Goal: Transaction & Acquisition: Purchase product/service

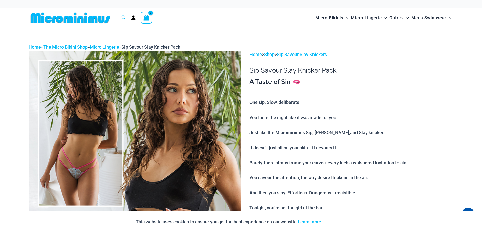
click at [74, 172] on img at bounding box center [135, 210] width 213 height 319
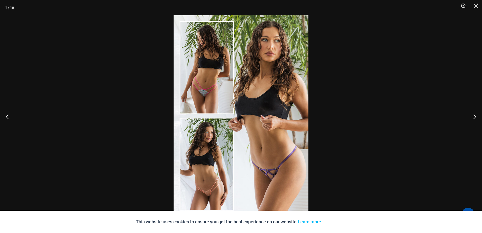
click at [214, 104] on img at bounding box center [241, 116] width 135 height 202
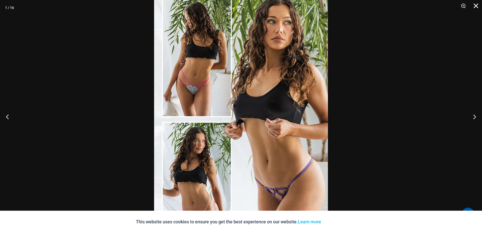
click at [476, 4] on button "Close" at bounding box center [474, 7] width 13 height 15
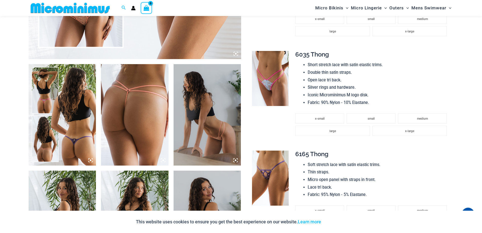
scroll to position [252, 0]
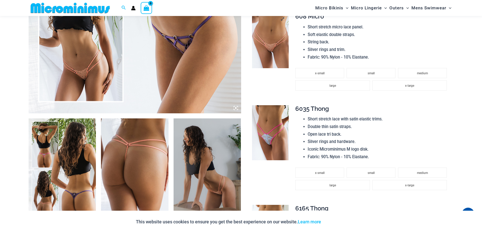
click at [266, 50] on img at bounding box center [270, 40] width 37 height 55
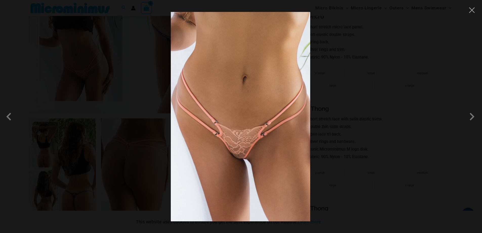
click at [229, 166] on img at bounding box center [241, 116] width 140 height 209
drag, startPoint x: 238, startPoint y: 153, endPoint x: 310, endPoint y: 137, distance: 74.0
click at [238, 153] on img at bounding box center [241, 116] width 140 height 209
click at [472, 116] on span at bounding box center [472, 116] width 15 height 15
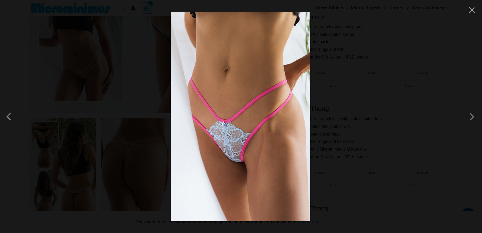
click at [238, 158] on img at bounding box center [241, 116] width 140 height 209
drag, startPoint x: 255, startPoint y: 152, endPoint x: 259, endPoint y: 152, distance: 4.3
click at [255, 152] on img at bounding box center [241, 116] width 140 height 209
click at [259, 152] on img at bounding box center [241, 116] width 140 height 209
click at [469, 118] on span at bounding box center [472, 116] width 15 height 15
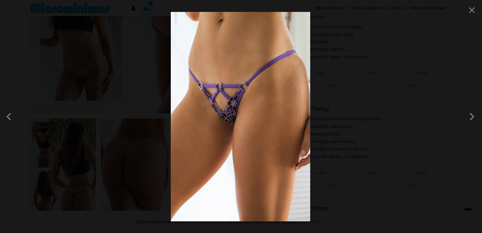
click at [471, 15] on div at bounding box center [241, 116] width 482 height 233
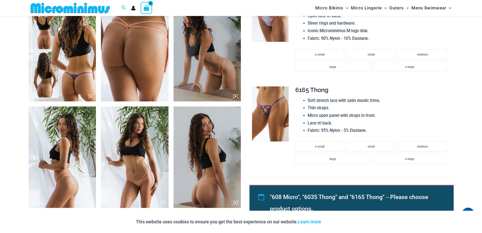
scroll to position [373, 0]
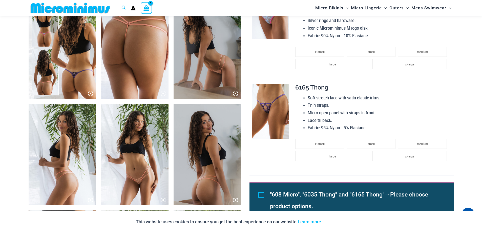
click at [73, 75] on img at bounding box center [63, 47] width 68 height 101
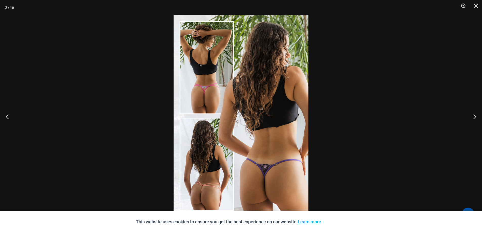
click at [268, 199] on img at bounding box center [241, 116] width 135 height 202
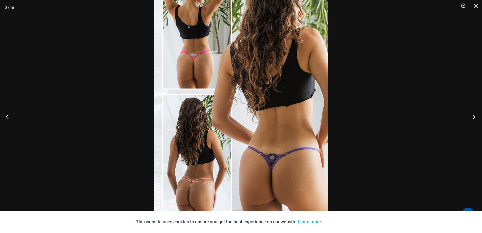
click at [473, 116] on button "Next" at bounding box center [472, 116] width 19 height 25
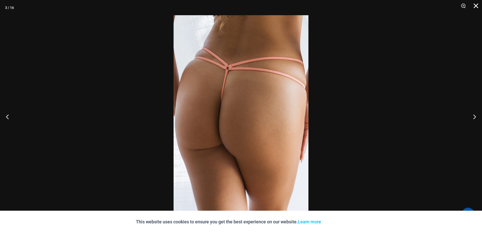
click at [477, 6] on button "Close" at bounding box center [474, 7] width 13 height 15
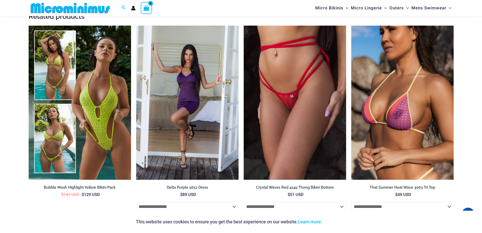
scroll to position [897, 0]
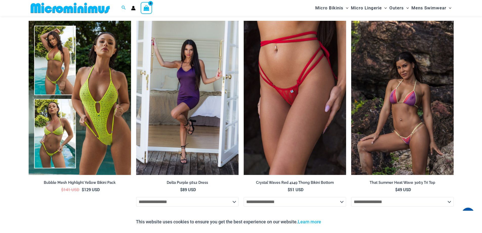
click at [389, 99] on img at bounding box center [402, 98] width 103 height 154
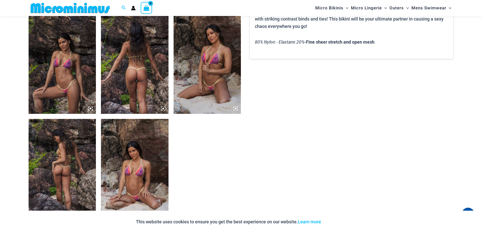
scroll to position [365, 0]
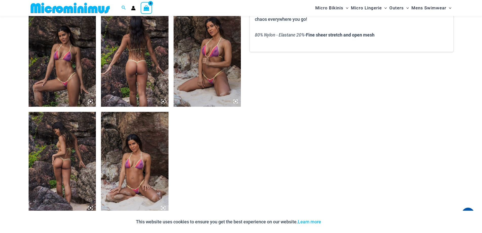
click at [141, 73] on img at bounding box center [135, 55] width 68 height 101
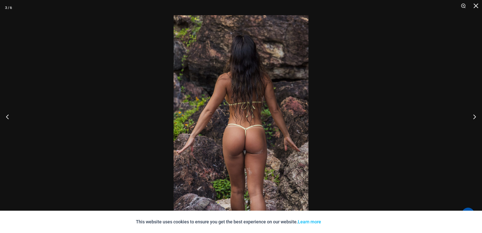
click at [247, 152] on img at bounding box center [241, 116] width 135 height 202
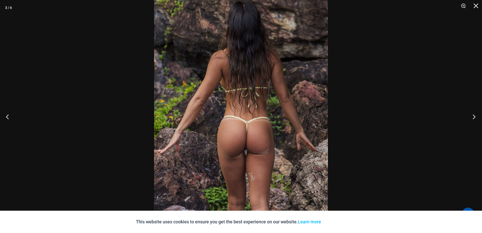
click at [473, 116] on button "Next" at bounding box center [472, 116] width 19 height 25
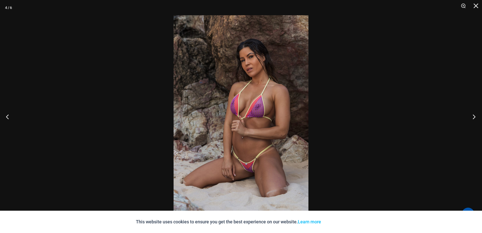
click at [473, 116] on button "Next" at bounding box center [472, 116] width 19 height 25
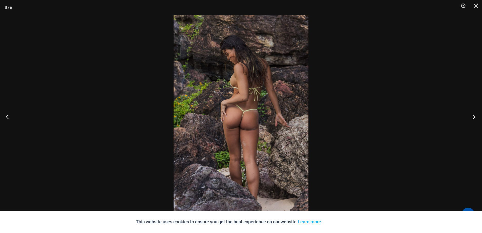
click at [473, 116] on button "Next" at bounding box center [472, 116] width 19 height 25
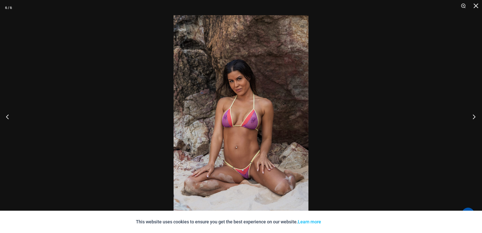
click at [473, 116] on button "Next" at bounding box center [472, 116] width 19 height 25
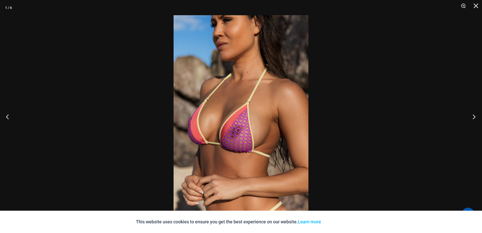
click at [473, 116] on button "Next" at bounding box center [472, 116] width 19 height 25
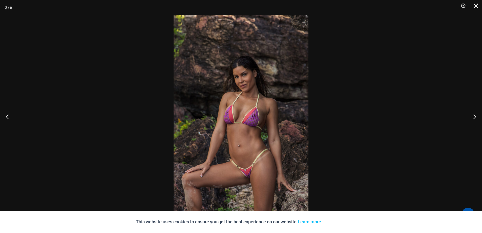
click at [476, 6] on button "Close" at bounding box center [474, 7] width 13 height 15
